Goal: Task Accomplishment & Management: Manage account settings

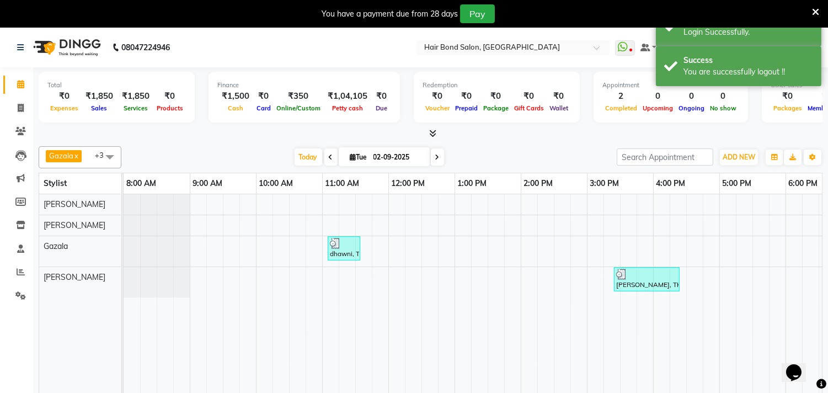
scroll to position [28, 0]
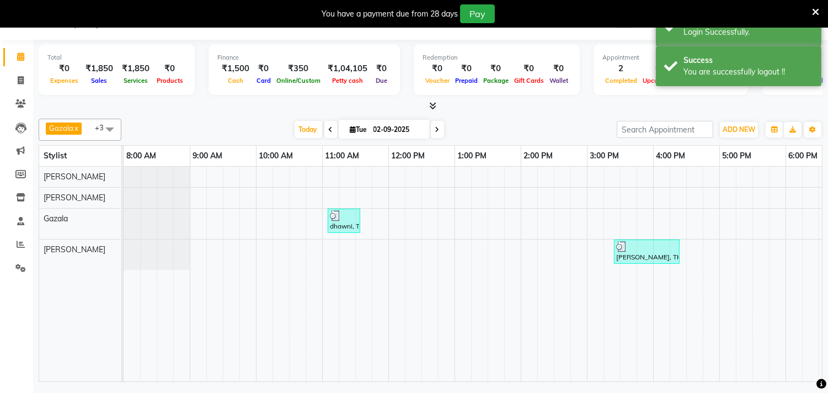
click at [816, 9] on icon at bounding box center [815, 12] width 7 height 10
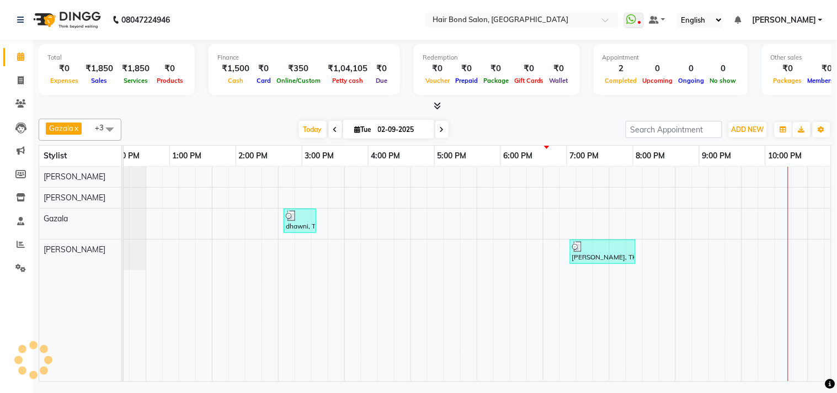
scroll to position [0, 0]
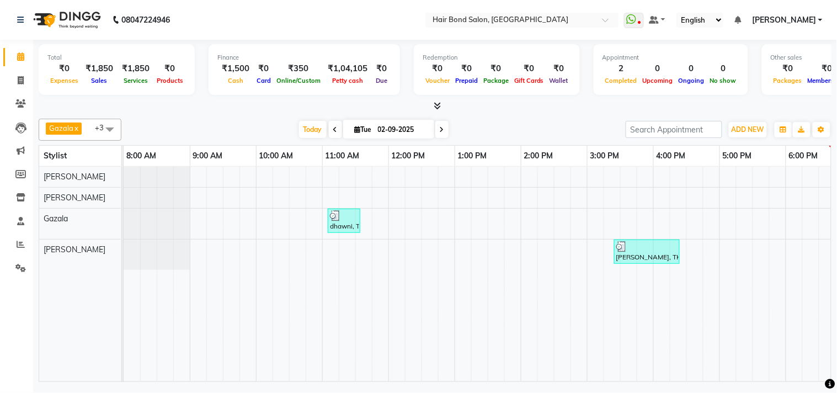
click at [442, 128] on span at bounding box center [441, 129] width 13 height 17
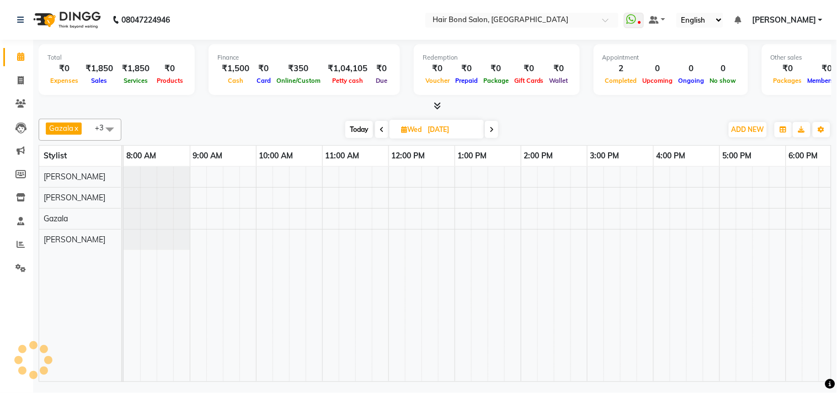
scroll to position [0, 285]
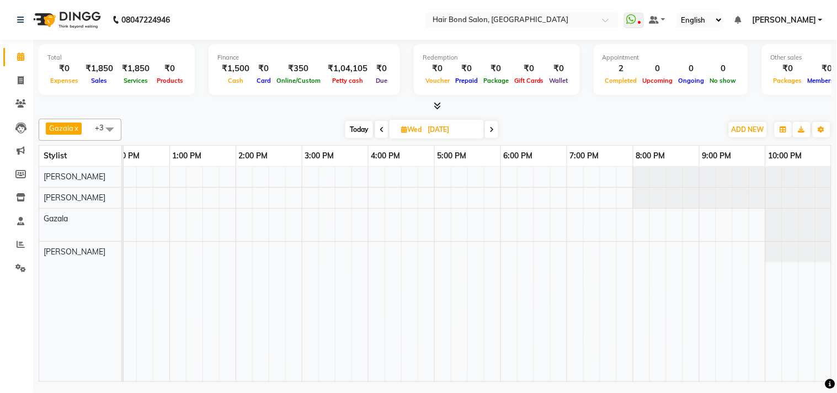
click at [382, 127] on icon at bounding box center [381, 129] width 4 height 7
type input "02-09-2025"
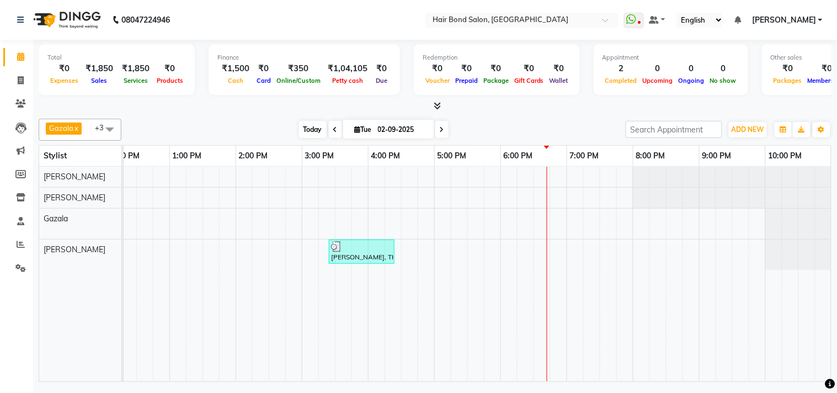
click at [299, 126] on span "Today" at bounding box center [313, 129] width 28 height 17
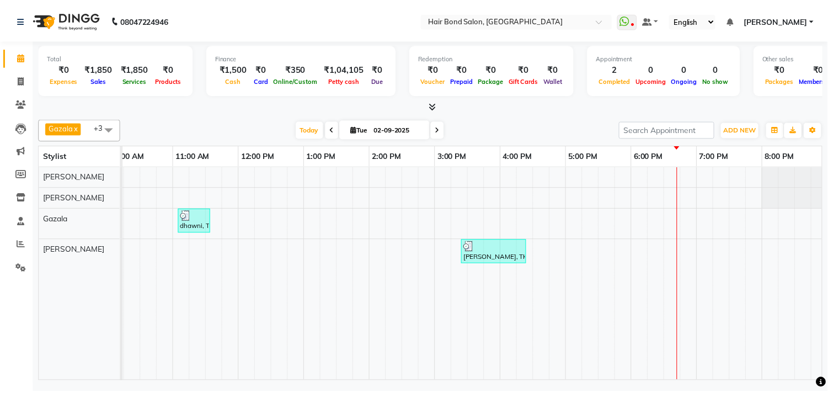
scroll to position [0, 150]
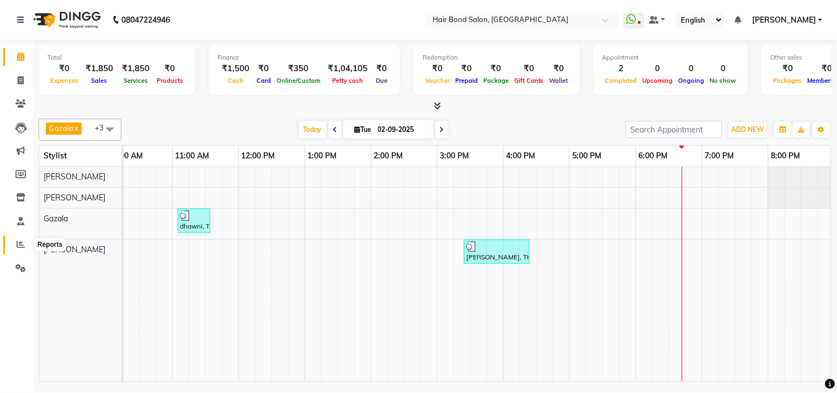
click at [13, 241] on span at bounding box center [20, 244] width 19 height 13
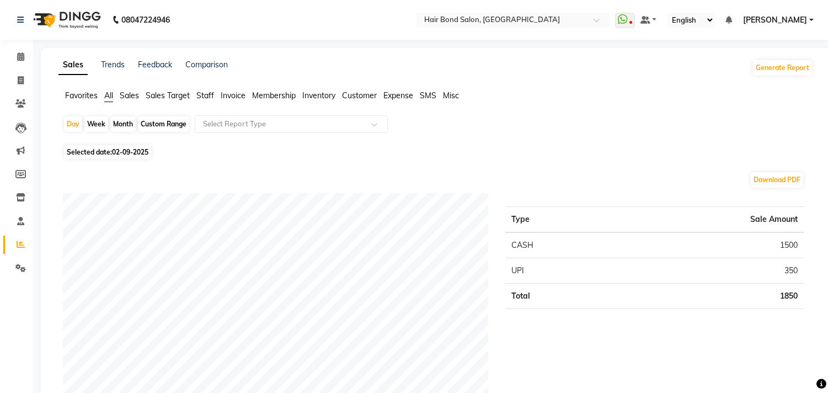
click at [144, 152] on span "02-09-2025" at bounding box center [130, 152] width 36 height 8
select select "9"
select select "2025"
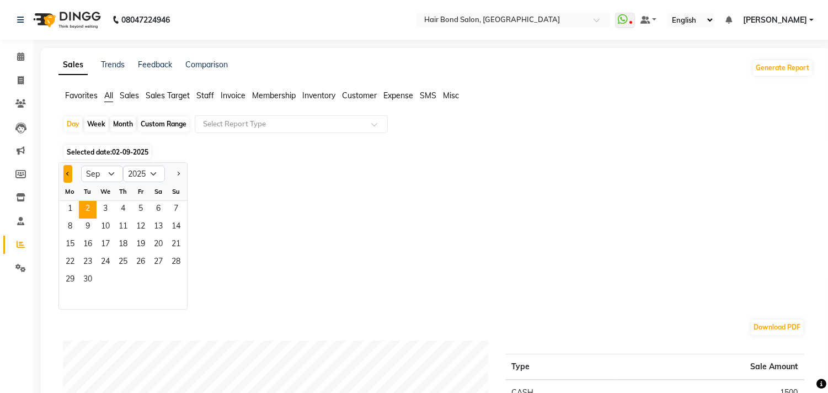
click at [66, 170] on button "Previous month" at bounding box center [67, 174] width 9 height 18
select select "8"
click at [139, 210] on span "1" at bounding box center [141, 210] width 18 height 18
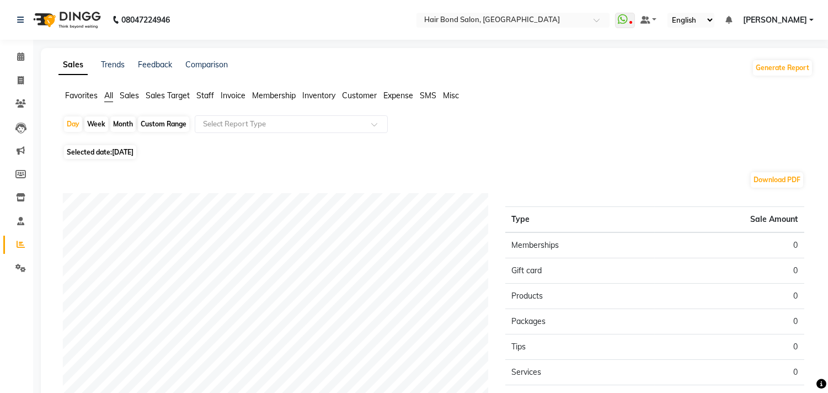
click at [182, 122] on div "Custom Range" at bounding box center [163, 123] width 51 height 15
select select "8"
select select "2025"
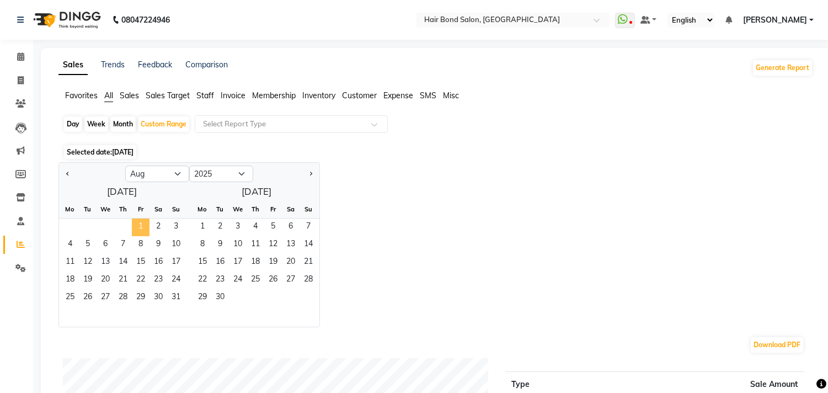
click at [139, 223] on span "1" at bounding box center [141, 227] width 18 height 18
click at [171, 293] on span "31" at bounding box center [176, 298] width 18 height 18
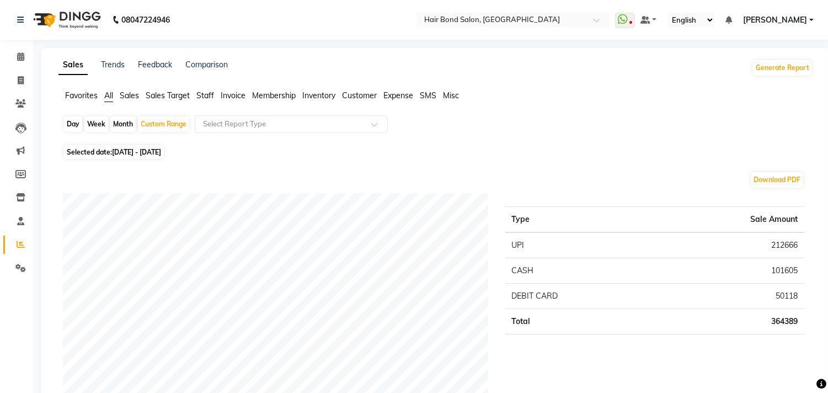
click at [130, 97] on span "Sales" at bounding box center [129, 95] width 19 height 10
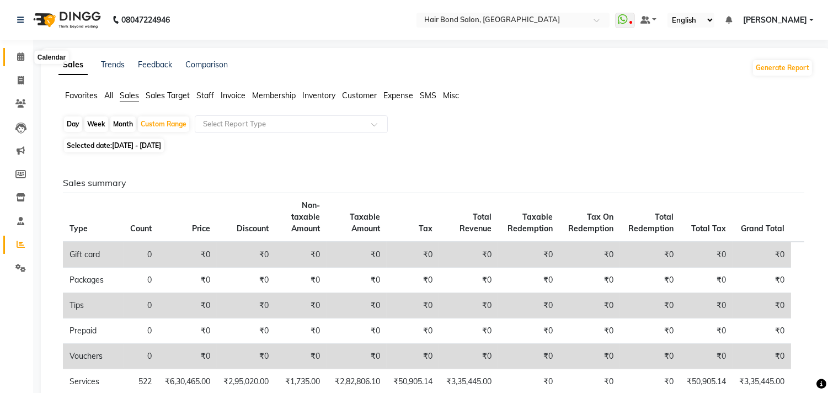
click at [25, 59] on span at bounding box center [20, 57] width 19 height 13
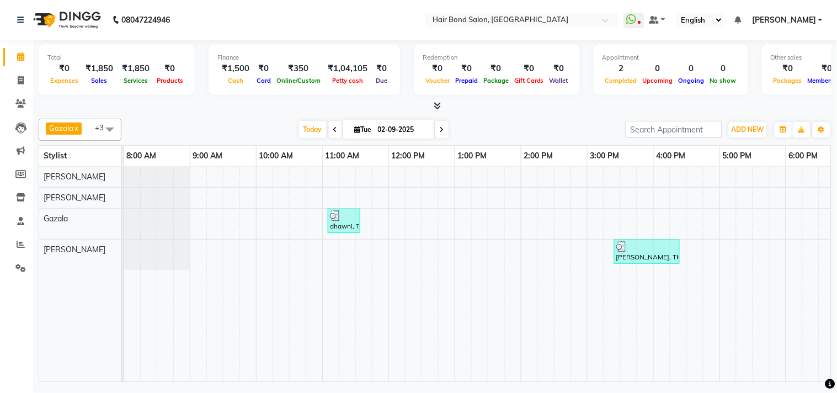
click at [797, 18] on span "[PERSON_NAME]" at bounding box center [784, 20] width 64 height 12
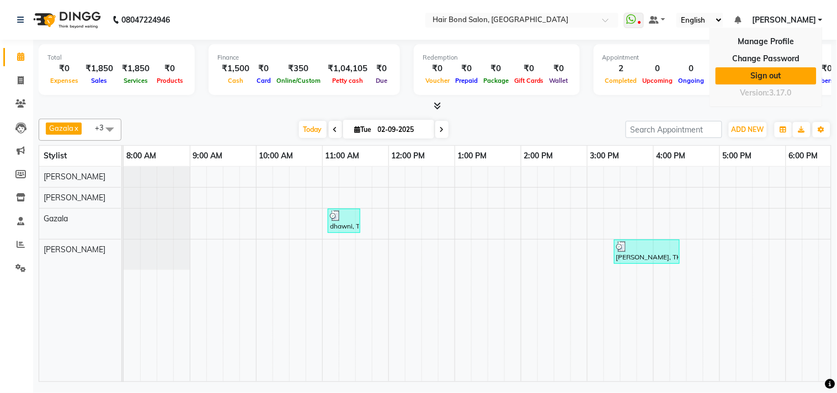
click at [767, 77] on link "Sign out" at bounding box center [765, 75] width 101 height 17
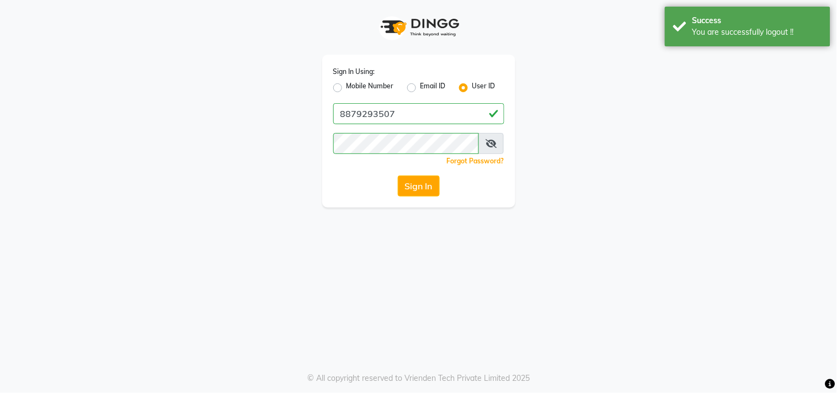
click at [346, 85] on label "Mobile Number" at bounding box center [369, 87] width 47 height 13
click at [346, 85] on input "Mobile Number" at bounding box center [349, 84] width 7 height 7
radio input "true"
radio input "false"
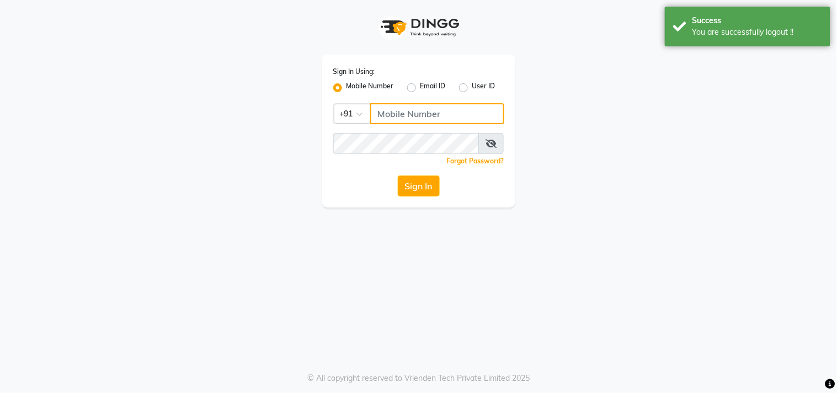
click at [404, 111] on input "Username" at bounding box center [437, 113] width 134 height 21
type input "7977751488"
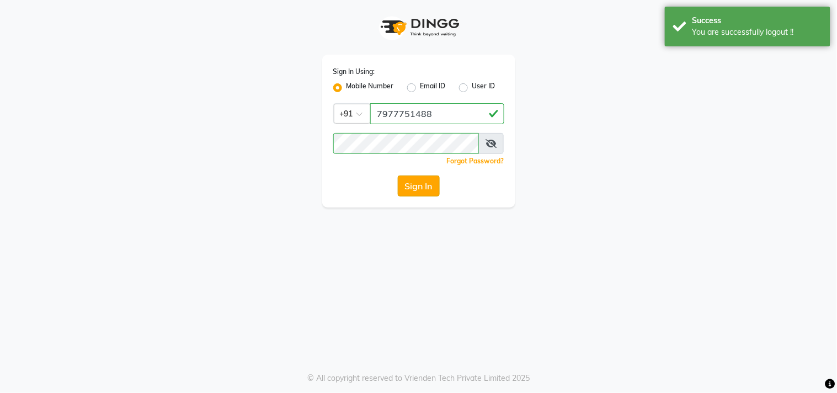
click at [431, 186] on button "Sign In" at bounding box center [419, 185] width 42 height 21
